Goal: Navigation & Orientation: Find specific page/section

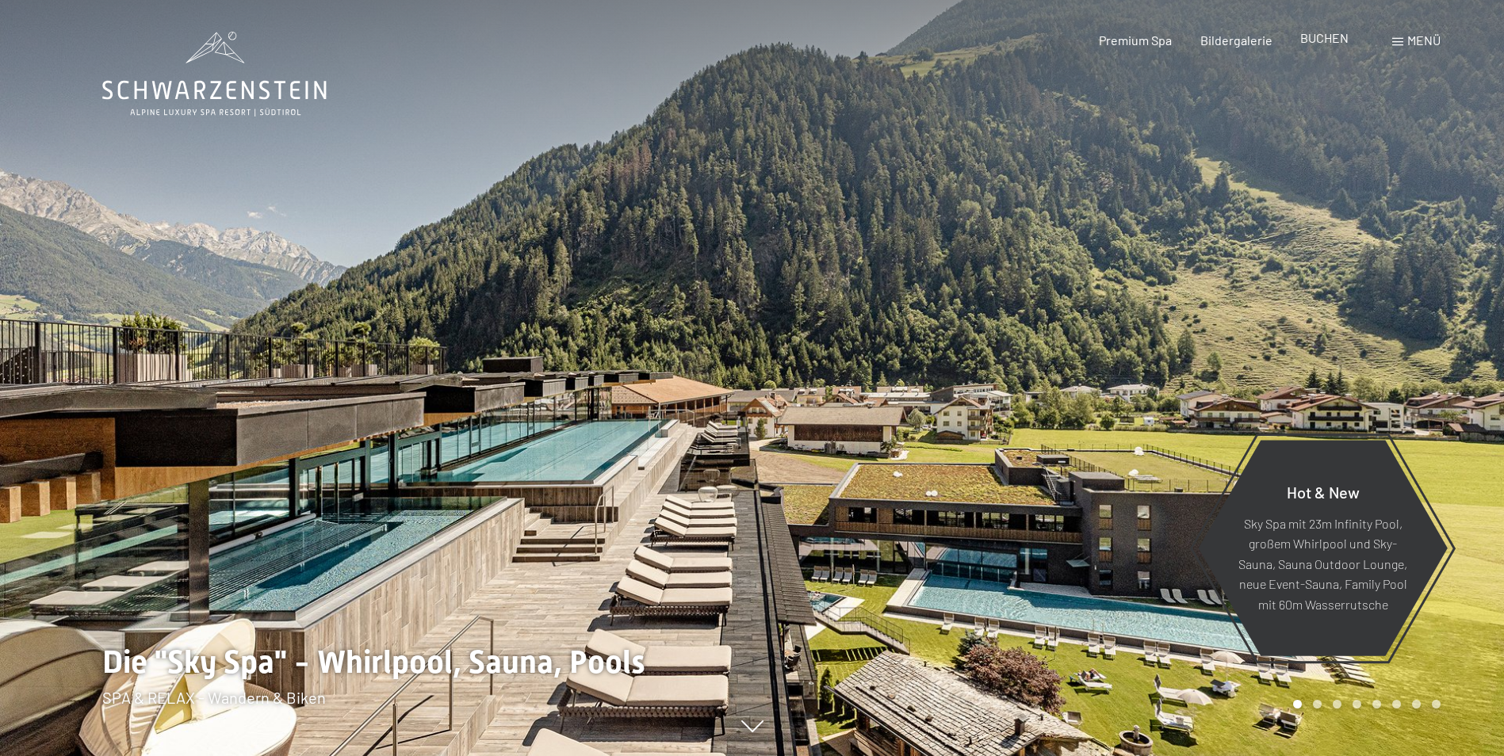
click at [1319, 40] on span "BUCHEN" at bounding box center [1324, 37] width 48 height 15
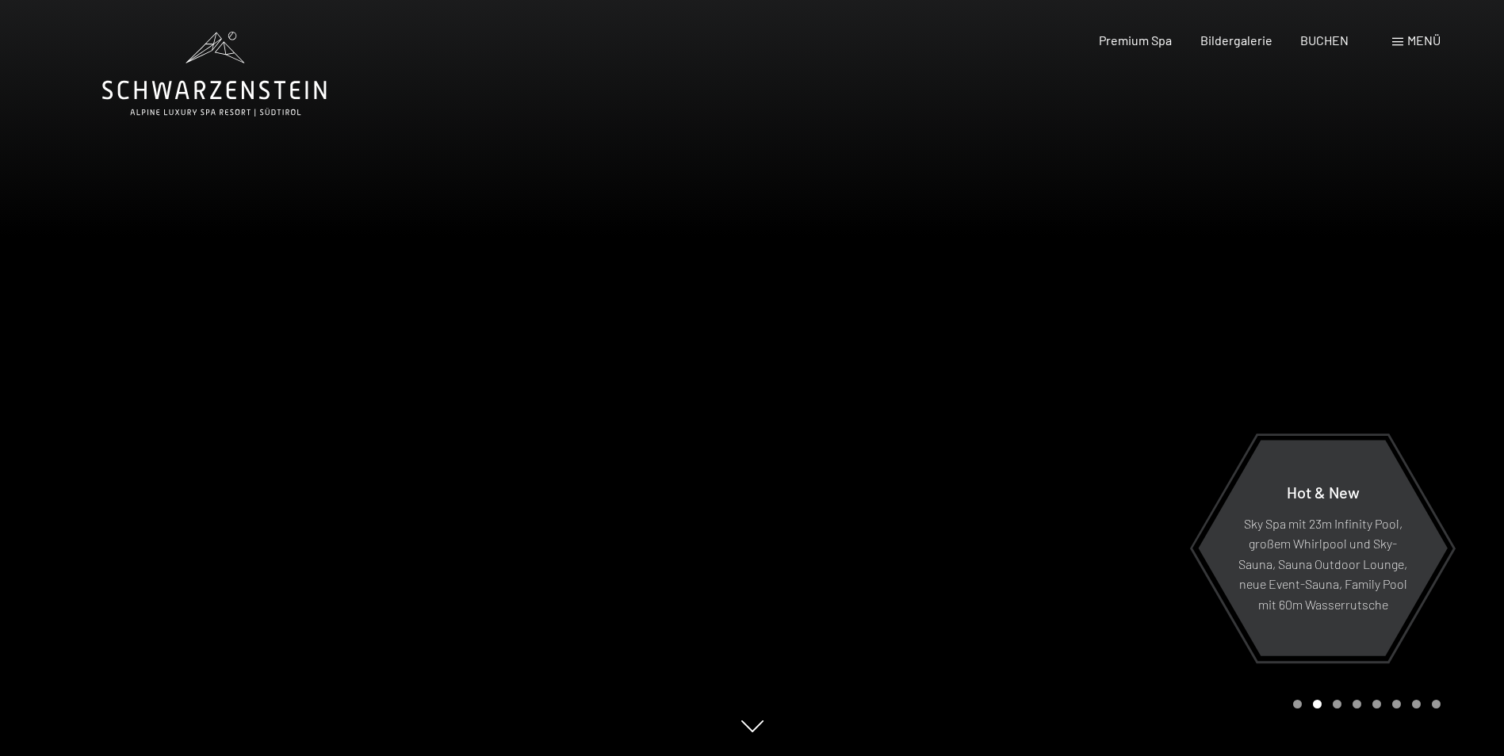
click at [1430, 45] on span "Menü" at bounding box center [1423, 39] width 33 height 15
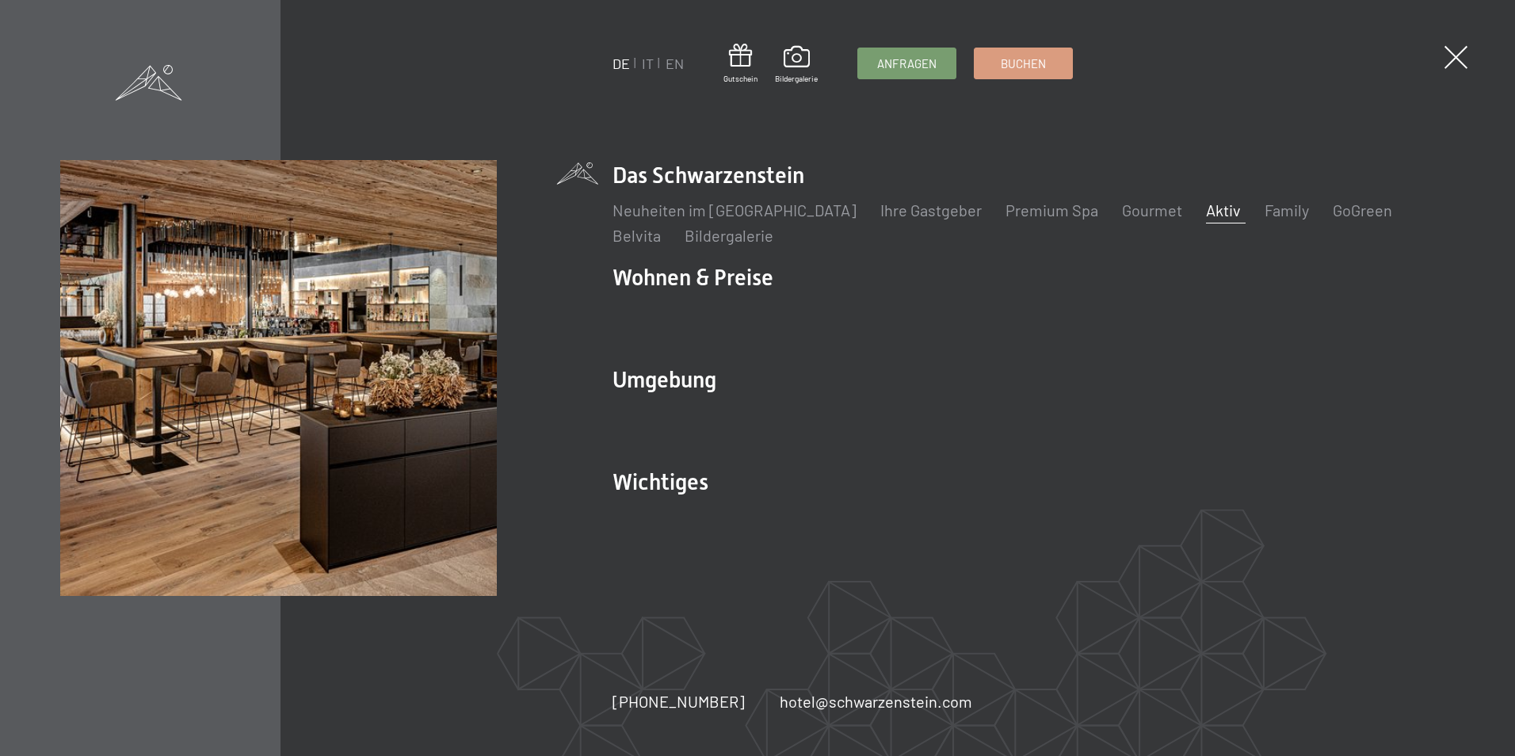
click at [1206, 212] on link "Aktiv" at bounding box center [1223, 210] width 35 height 19
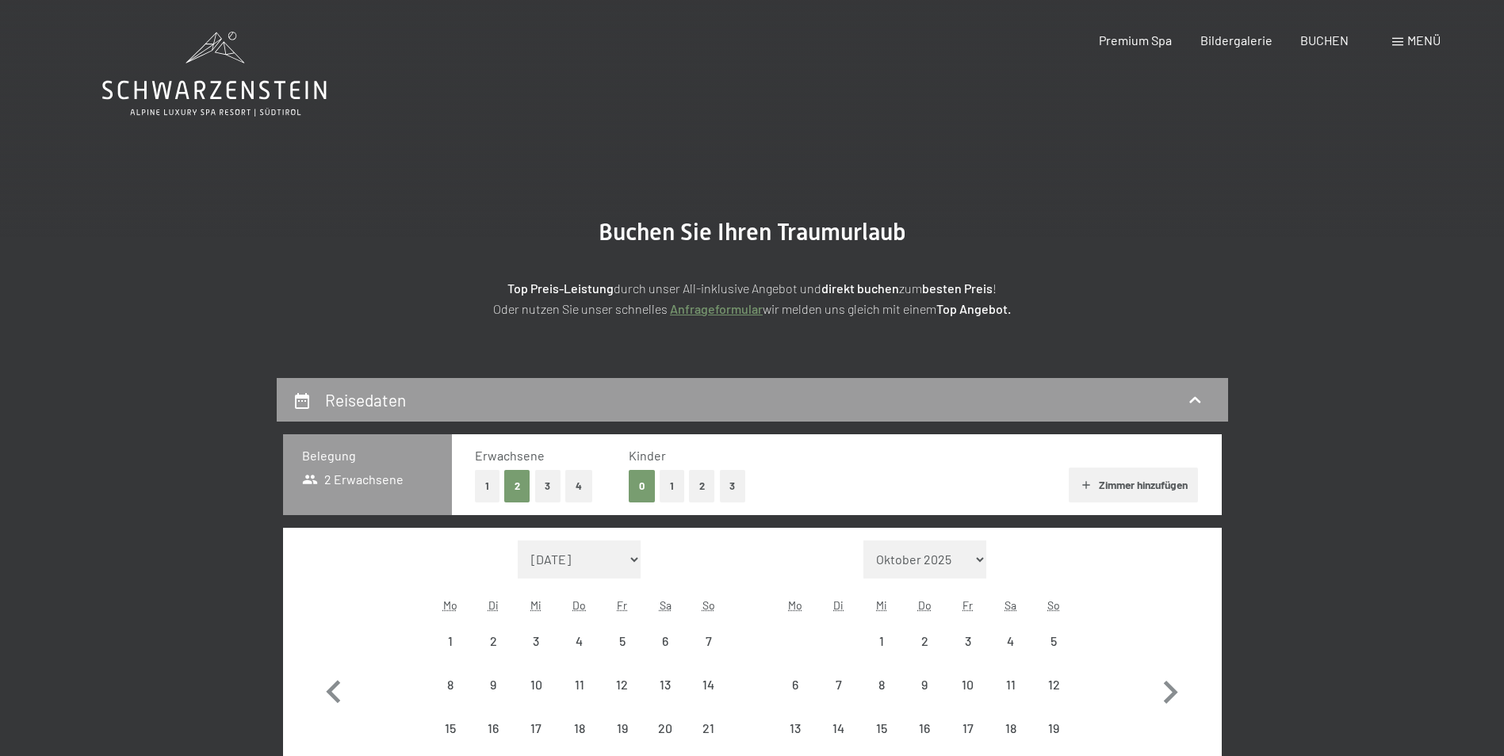
click at [1416, 41] on span "Menü" at bounding box center [1423, 39] width 33 height 15
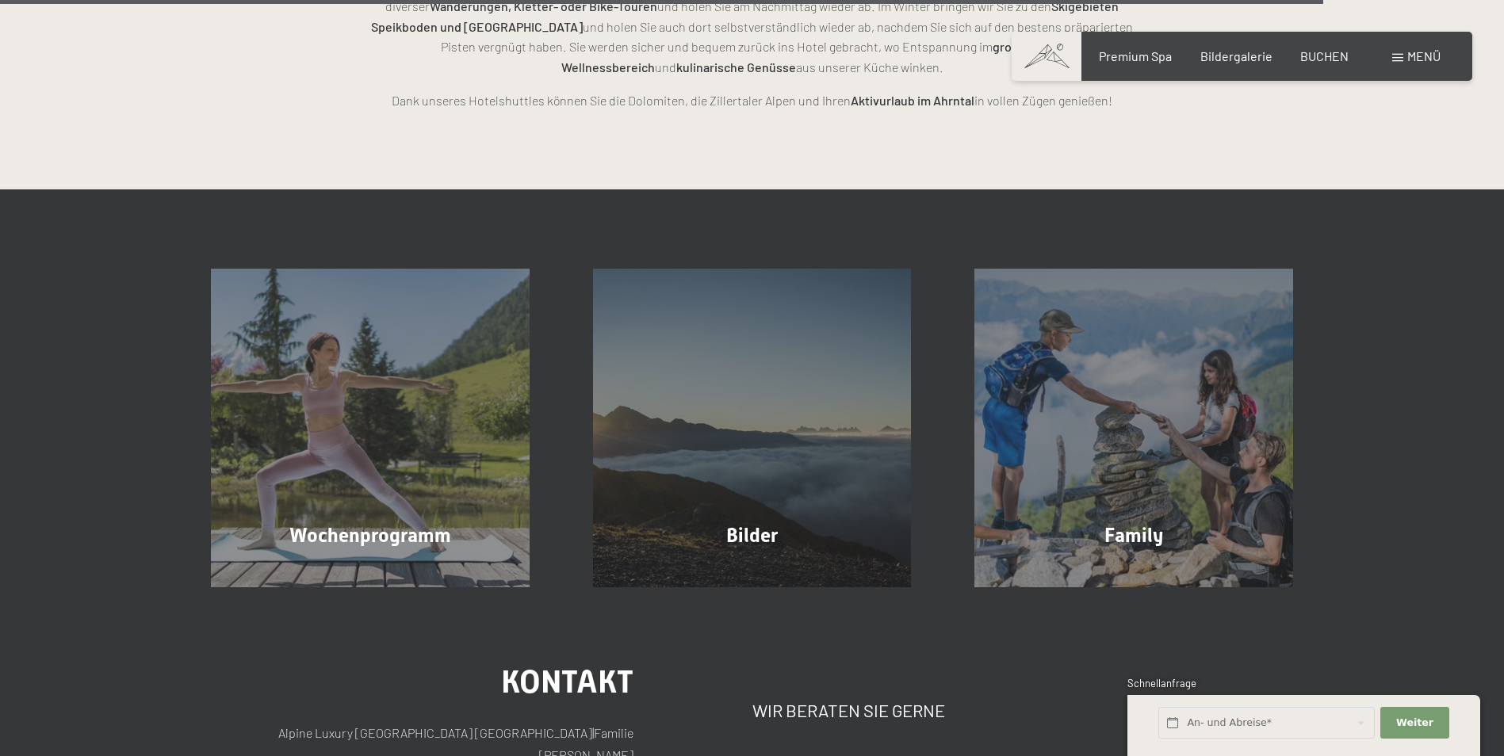
scroll to position [4042, 0]
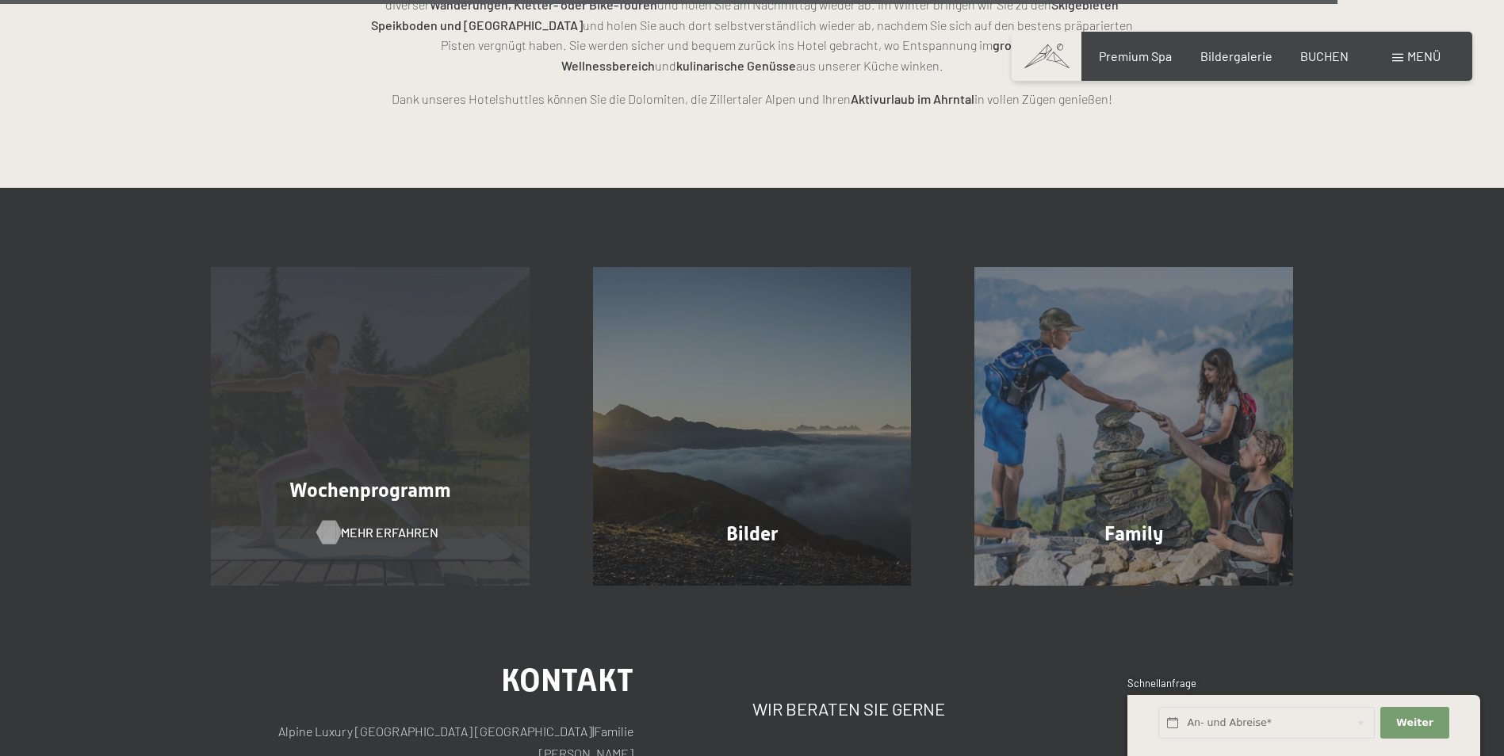
click at [333, 521] on div at bounding box center [329, 533] width 13 height 24
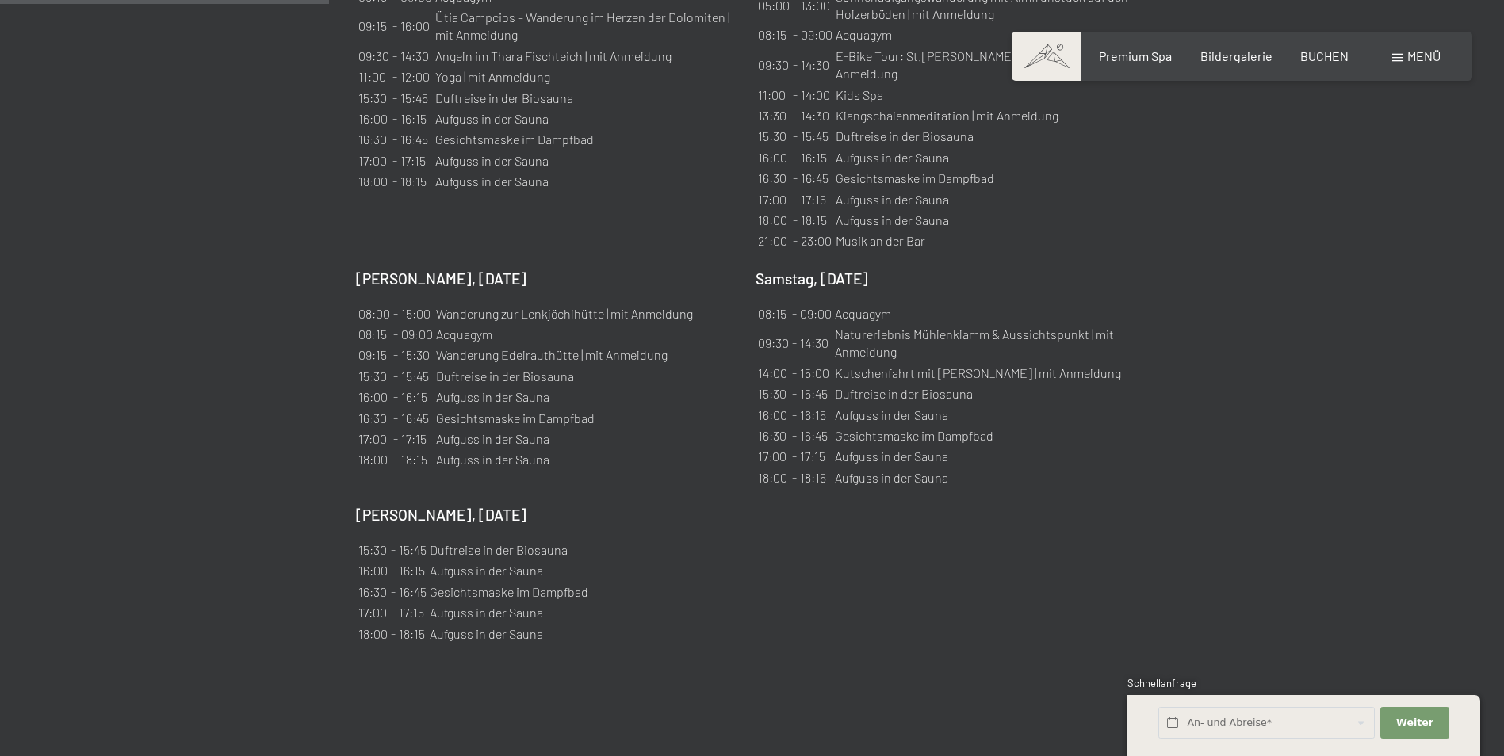
scroll to position [1110, 0]
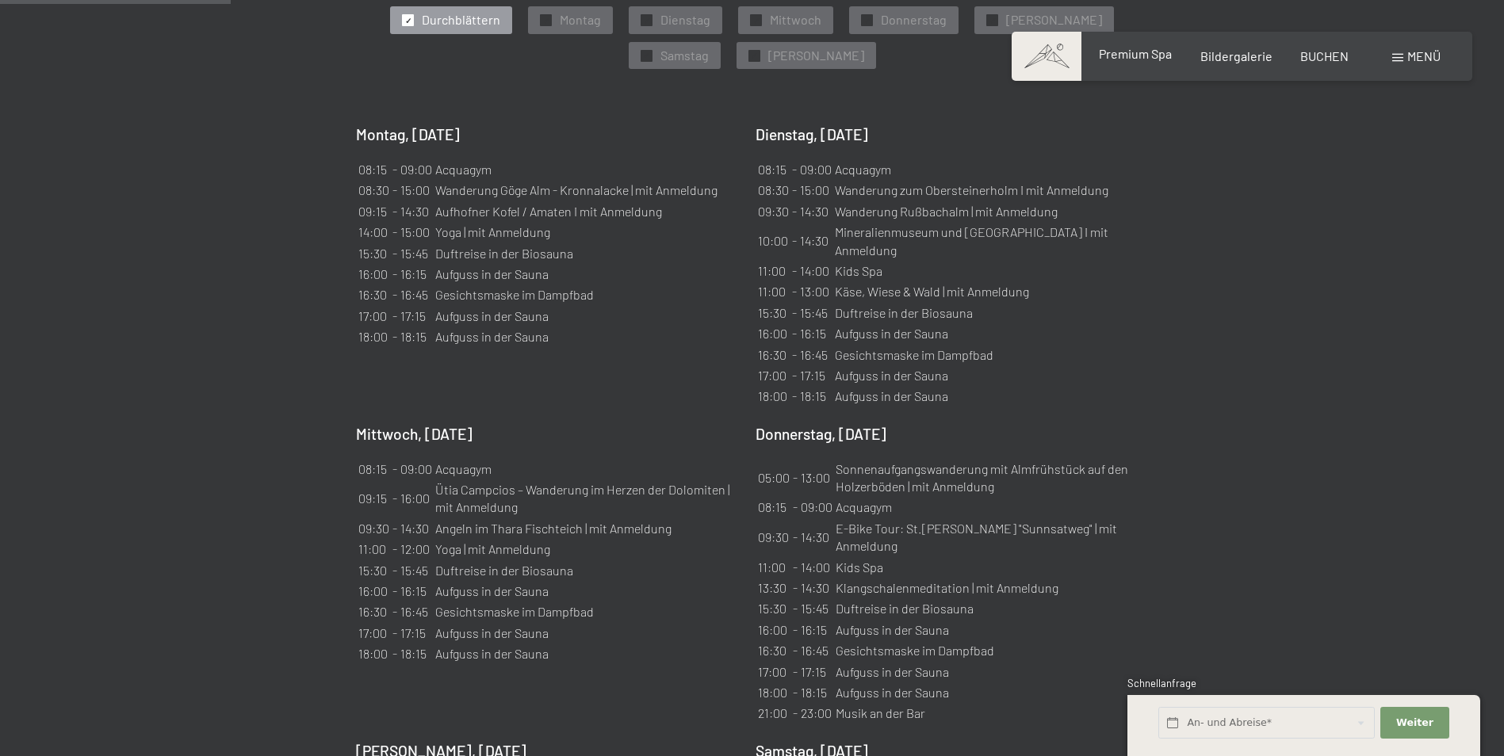
click at [1138, 57] on span "Premium Spa" at bounding box center [1135, 53] width 73 height 15
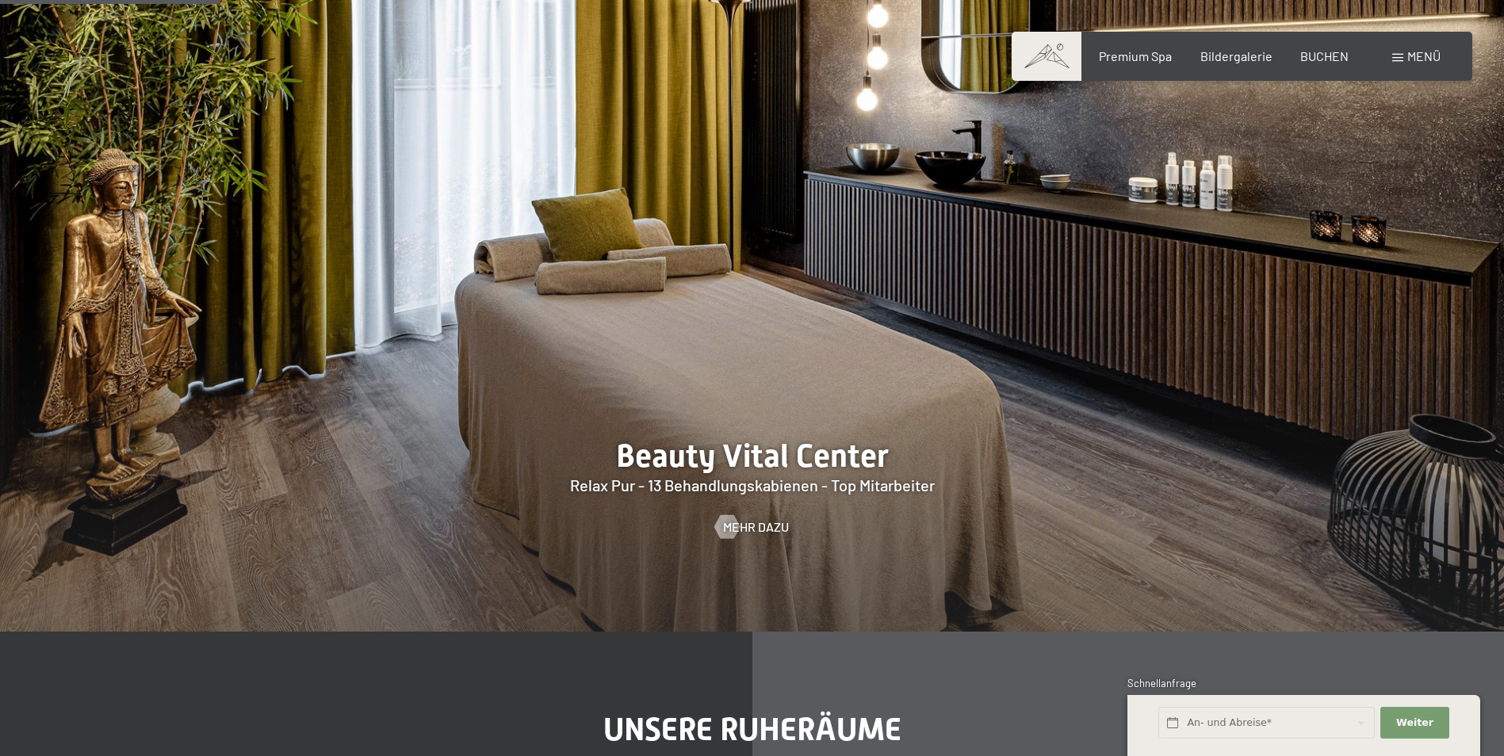
scroll to position [1744, 0]
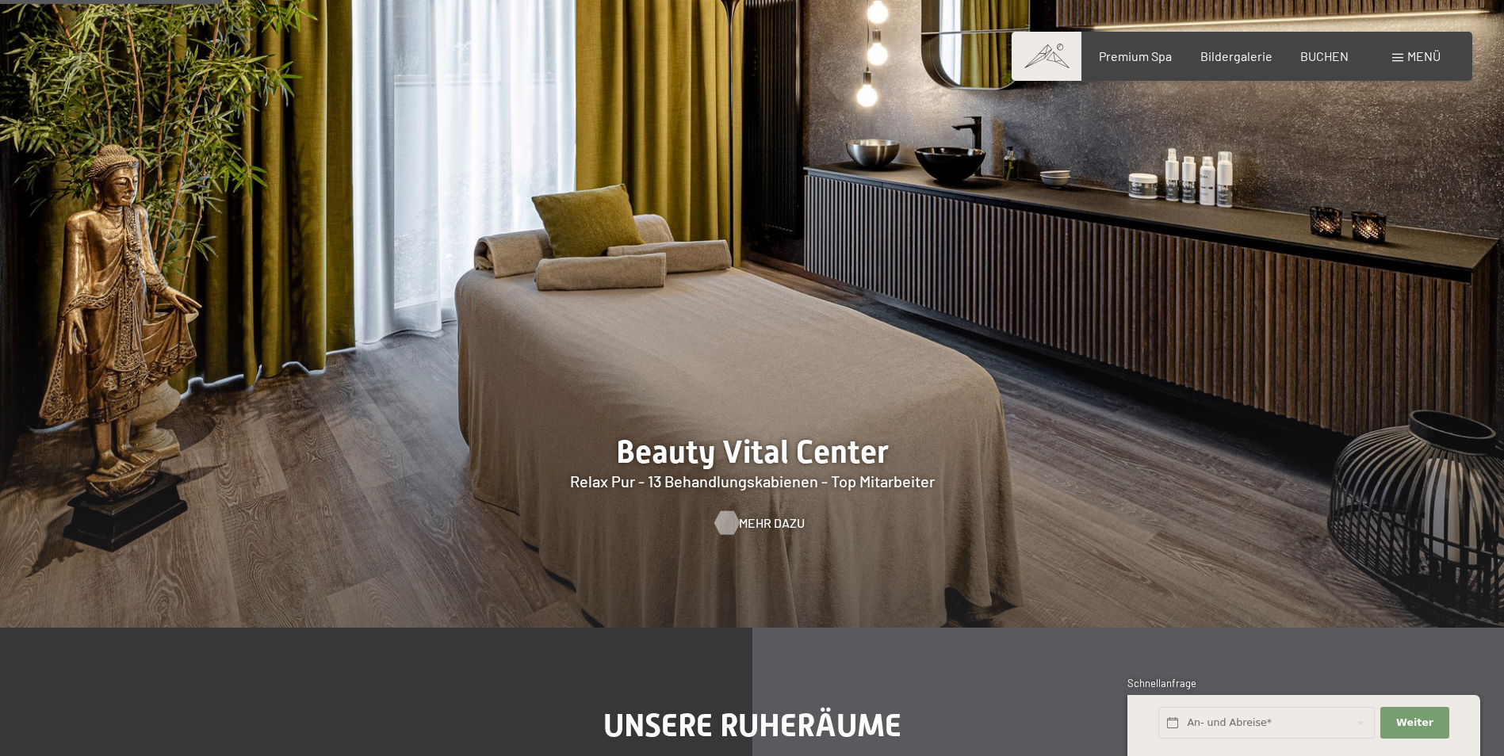
click at [727, 521] on div at bounding box center [726, 523] width 13 height 24
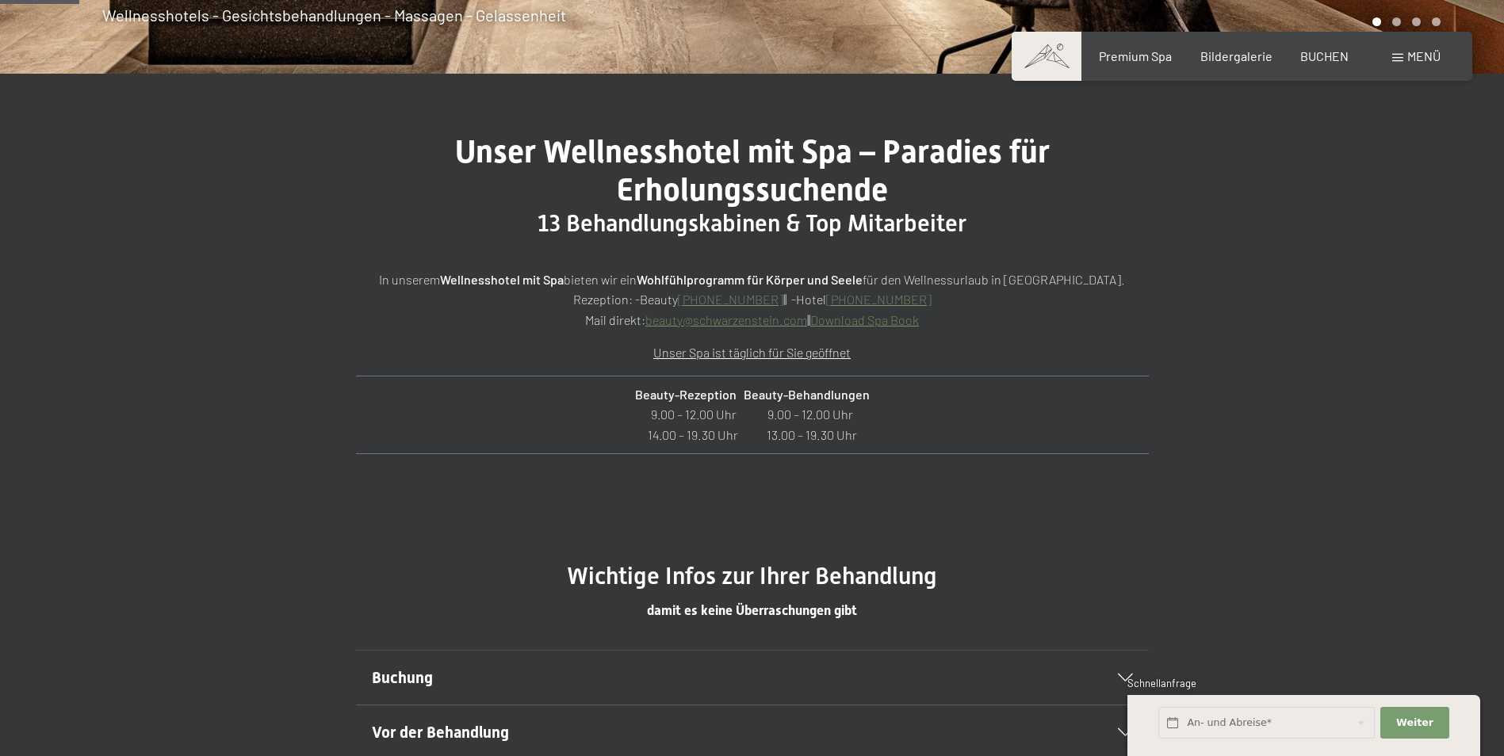
scroll to position [713, 0]
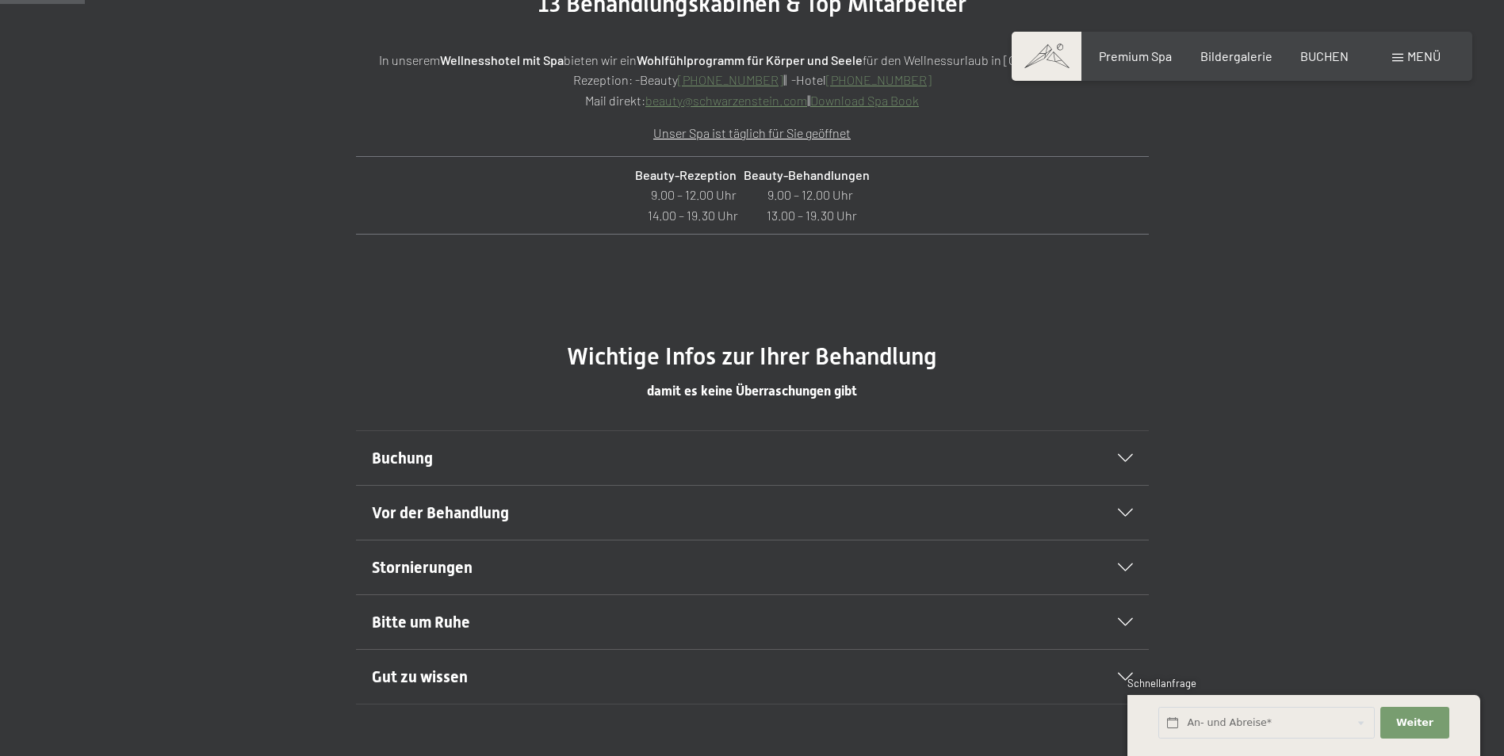
click at [1131, 457] on icon at bounding box center [1125, 458] width 15 height 8
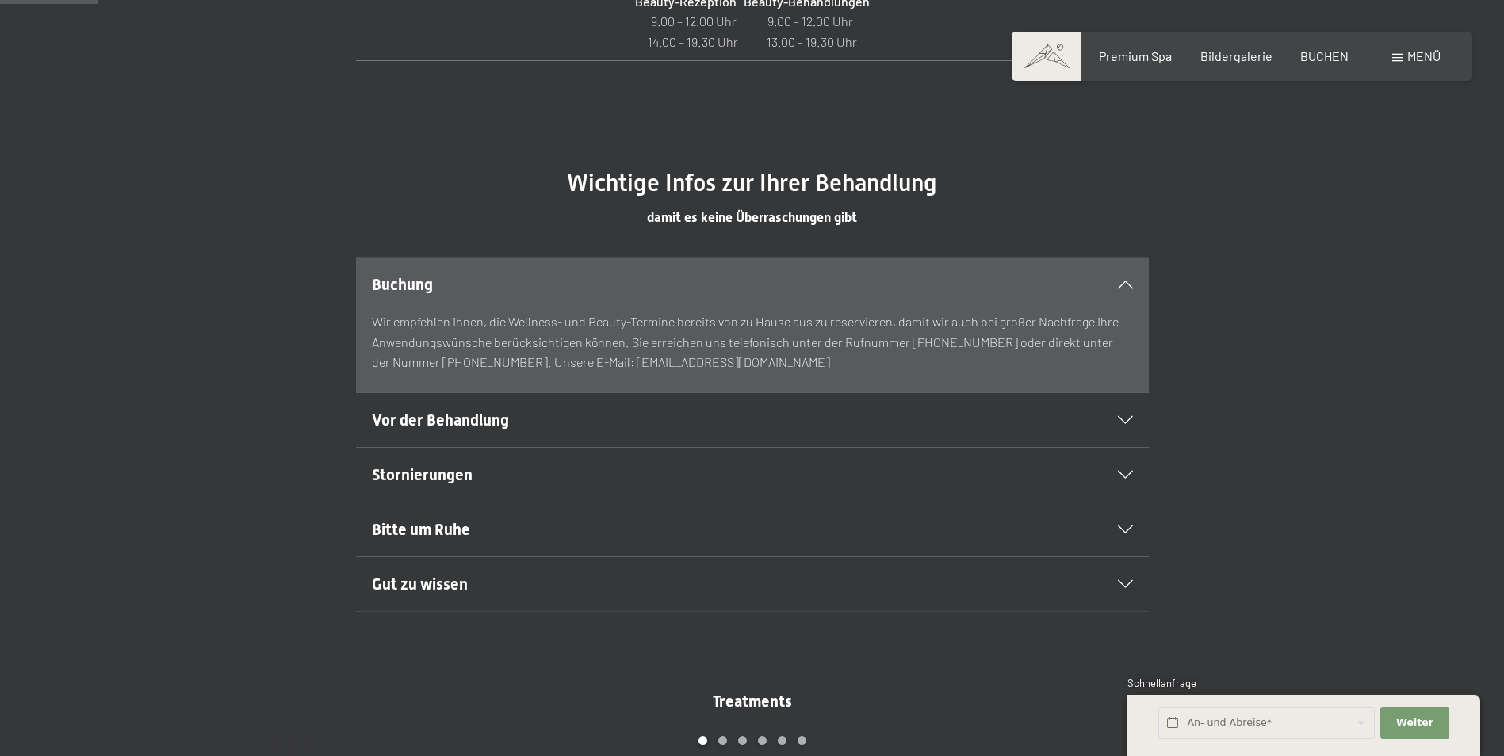
scroll to position [951, 0]
